Goal: Task Accomplishment & Management: Use online tool/utility

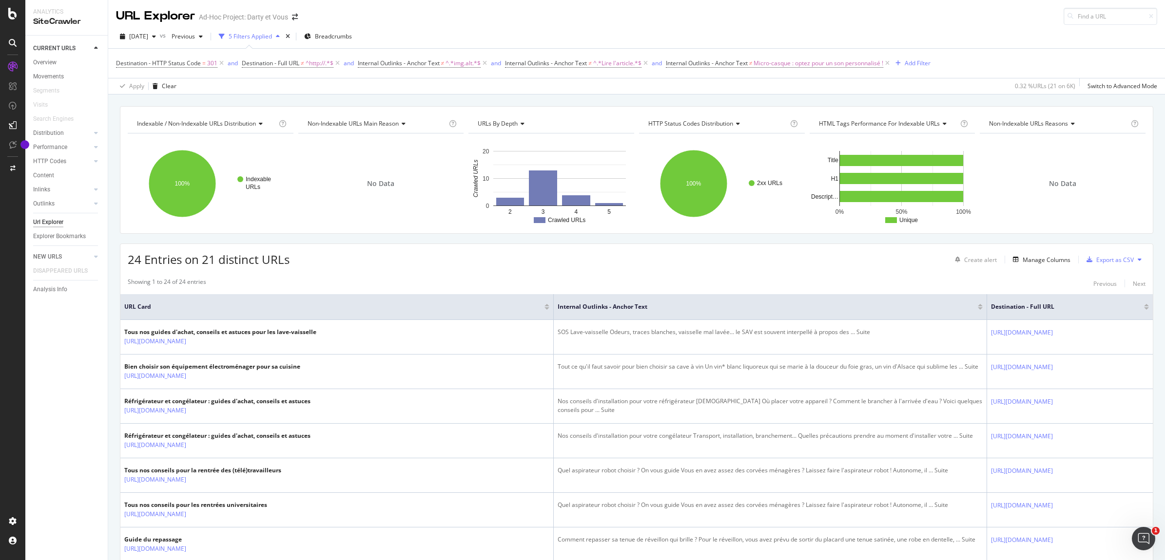
drag, startPoint x: 395, startPoint y: 1, endPoint x: 814, endPoint y: 20, distance: 420.0
click at [954, 20] on div "URL Explorer Ad-Hoc Project: Darty et Vous" at bounding box center [636, 12] width 1056 height 25
